Goal: Task Accomplishment & Management: Use online tool/utility

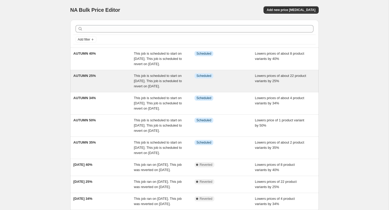
click at [269, 83] on span "Lowers prices of about 22 product variants by 25%" at bounding box center [280, 78] width 51 height 9
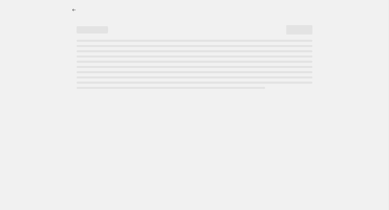
select select "percentage"
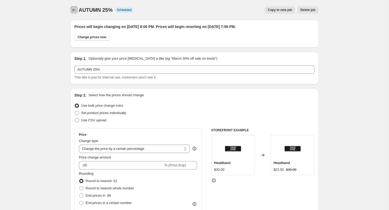
click at [71, 9] on icon "Price change jobs" at bounding box center [73, 9] width 5 height 5
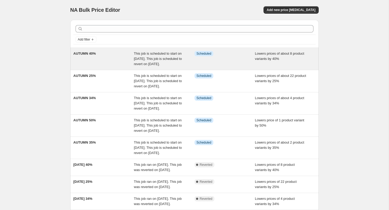
click at [266, 59] on span "Lowers prices of about 8 product variants by 40%" at bounding box center [279, 56] width 49 height 9
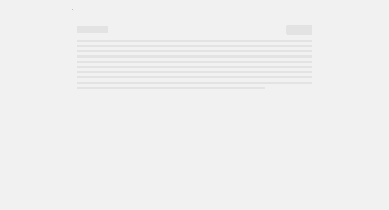
select select "percentage"
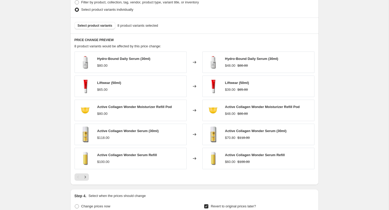
scroll to position [302, 0]
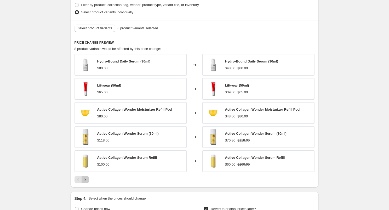
click at [86, 178] on icon "Next" at bounding box center [85, 179] width 5 height 5
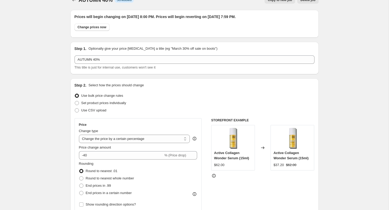
scroll to position [0, 0]
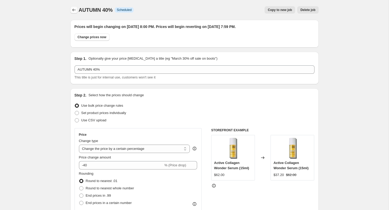
click at [76, 10] on icon "Price change jobs" at bounding box center [73, 9] width 5 height 5
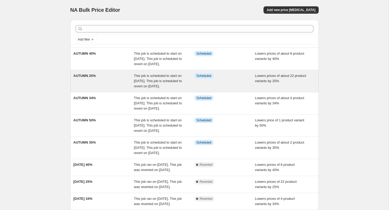
click at [269, 89] on div "Lowers prices of about 22 product variants by 25%" at bounding box center [285, 81] width 61 height 16
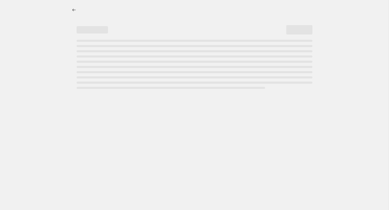
select select "percentage"
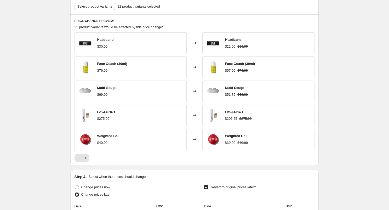
scroll to position [323, 0]
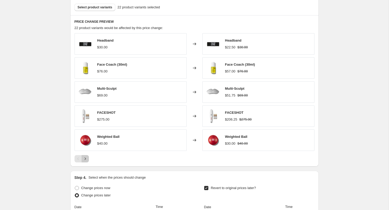
click at [86, 160] on icon "Next" at bounding box center [85, 158] width 5 height 5
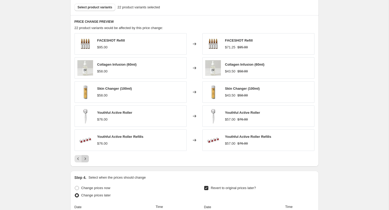
click at [84, 161] on icon "Next" at bounding box center [85, 158] width 5 height 5
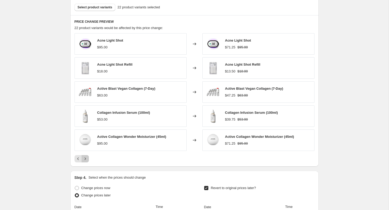
click at [87, 159] on icon "Next" at bounding box center [85, 158] width 5 height 5
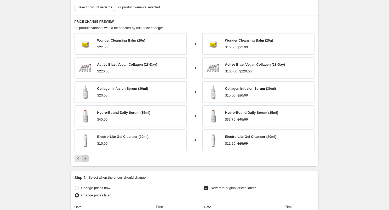
click at [87, 159] on icon "Next" at bounding box center [85, 158] width 5 height 5
